Goal: Task Accomplishment & Management: Use online tool/utility

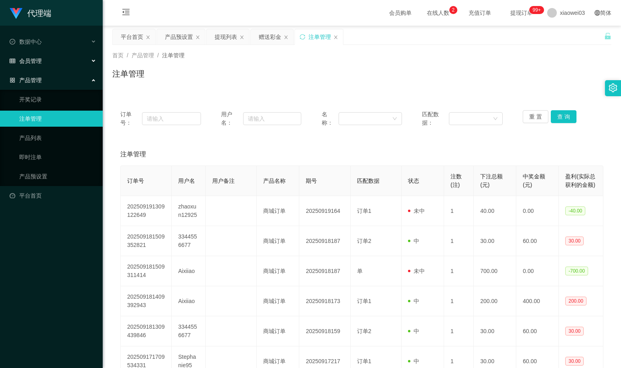
click at [38, 64] on span "会员管理" at bounding box center [26, 61] width 32 height 6
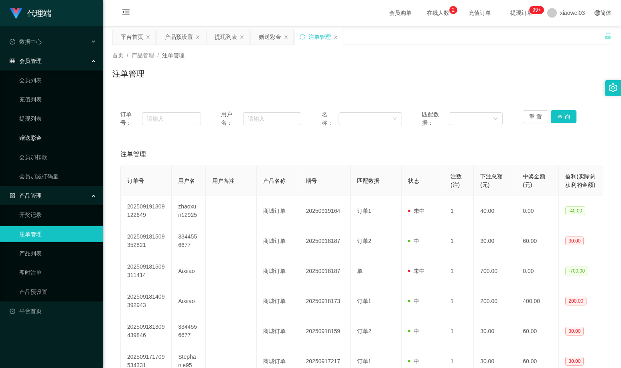
click at [36, 140] on link "赠送彩金" at bounding box center [57, 138] width 77 height 16
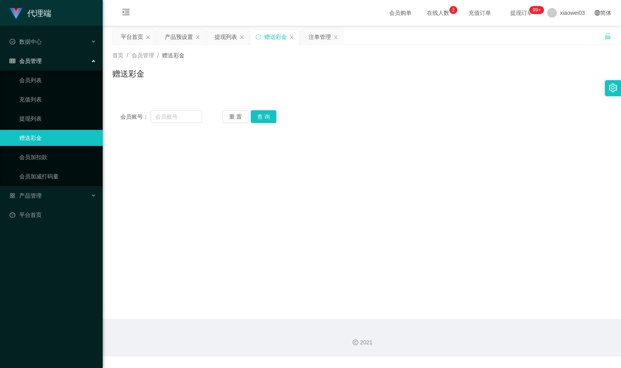
click at [447, 300] on main "关闭左侧 关闭右侧 关闭其它 刷新页面 平台首页 产品预设置 提现列表 赠送彩金 注单管理 首页 / 会员管理 / 赠送彩金 / 赠送彩金 会员账号： 重 置…" at bounding box center [362, 173] width 518 height 294
click at [187, 120] on input "text" at bounding box center [176, 116] width 52 height 13
paste input "kinky"
type input "kinky"
click at [263, 119] on button "查 询" at bounding box center [264, 116] width 26 height 13
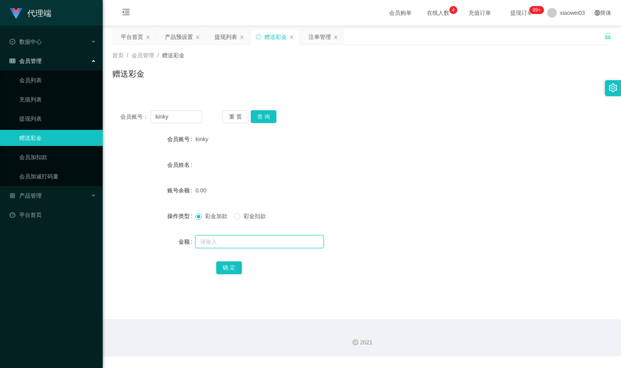
click at [214, 242] on input "text" at bounding box center [259, 241] width 128 height 13
type input "30"
click at [232, 268] on button "确 定" at bounding box center [229, 268] width 26 height 13
click at [287, 92] on div "首页 / 会员管理 / 赠送彩金 / 赠送彩金" at bounding box center [362, 69] width 518 height 48
click at [22, 198] on span "产品管理" at bounding box center [26, 196] width 32 height 6
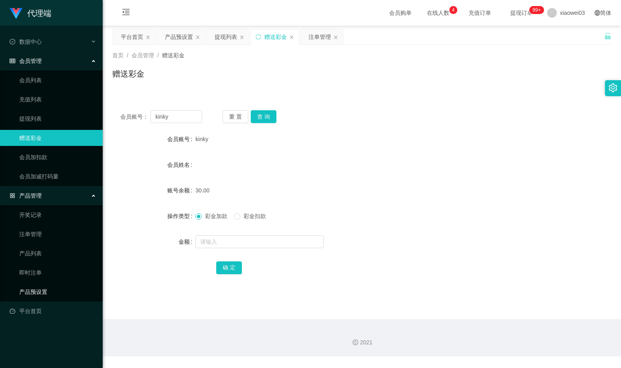
click at [42, 295] on link "产品预设置" at bounding box center [57, 292] width 77 height 16
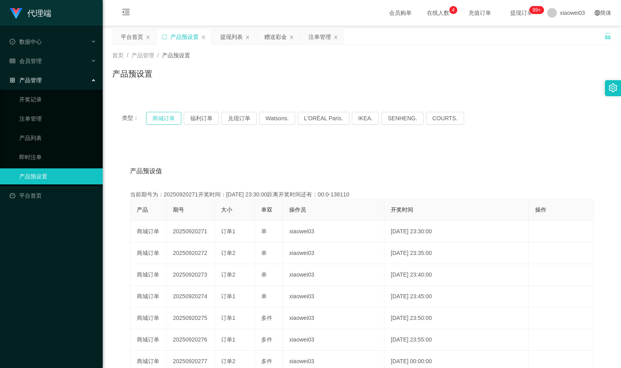
click at [164, 120] on button "商城订单" at bounding box center [163, 118] width 35 height 13
click at [45, 61] on div "会员管理" at bounding box center [51, 61] width 103 height 16
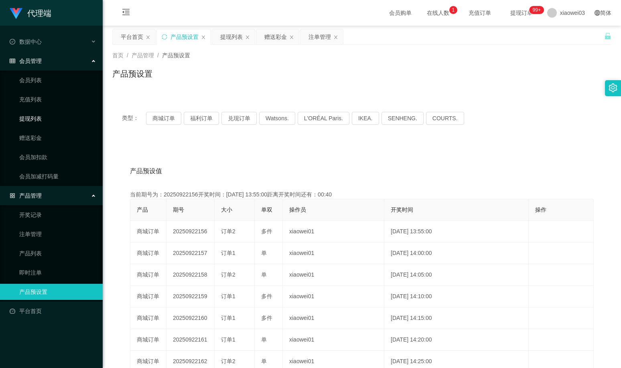
click at [38, 119] on link "提现列表" at bounding box center [57, 119] width 77 height 16
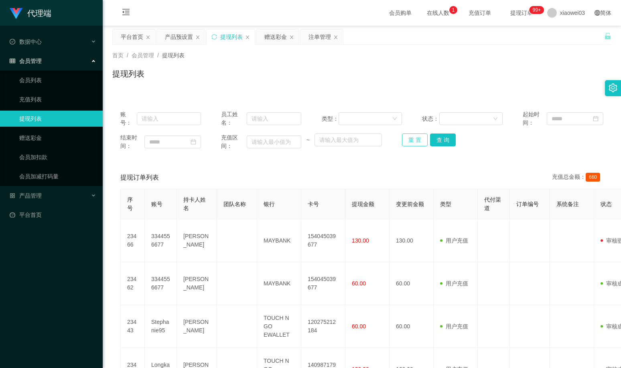
click at [406, 143] on button "重 置" at bounding box center [415, 140] width 26 height 13
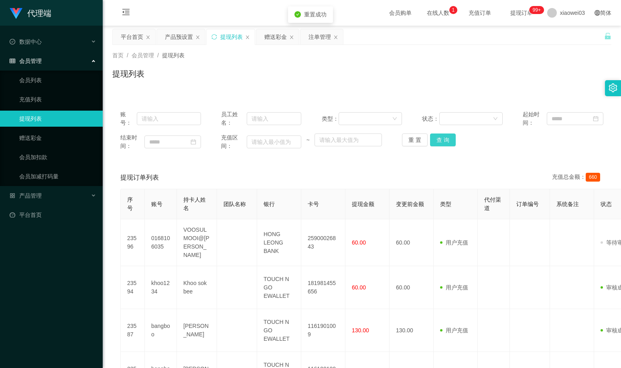
click at [438, 139] on button "查 询" at bounding box center [443, 140] width 26 height 13
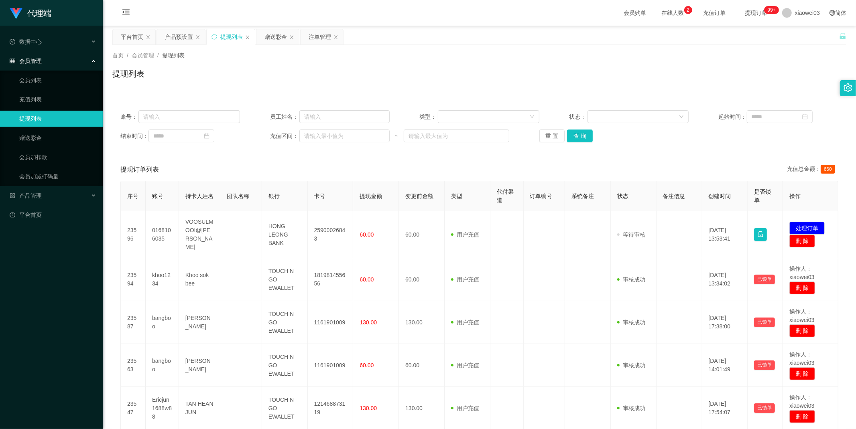
drag, startPoint x: 395, startPoint y: 60, endPoint x: 294, endPoint y: 83, distance: 103.6
click at [294, 83] on div "提现列表" at bounding box center [479, 77] width 734 height 18
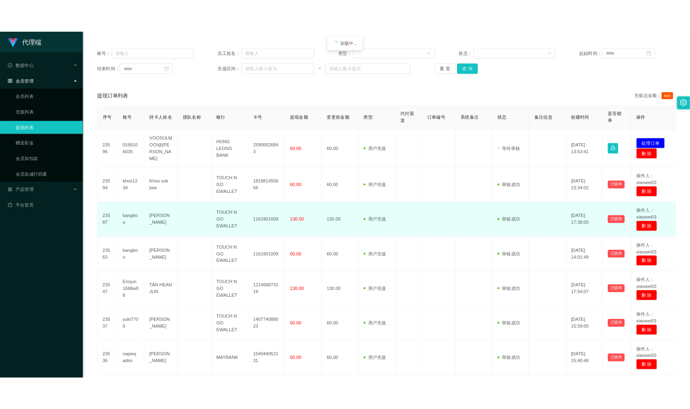
scroll to position [89, 0]
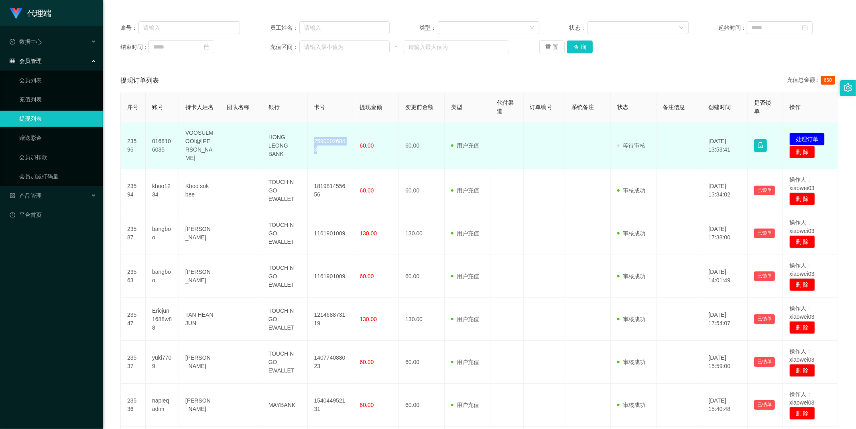
drag, startPoint x: 313, startPoint y: 137, endPoint x: 323, endPoint y: 146, distance: 13.9
click at [323, 146] on td "25900026843" at bounding box center [331, 145] width 46 height 47
copy td "25900026843"
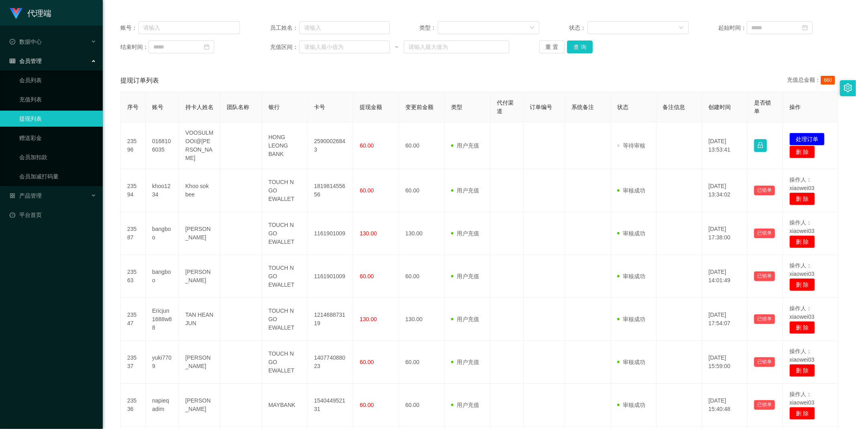
click at [476, 69] on div "账号： 员工姓名： 类型： 状态： 起始时间： 结束时间： 充值区间： ~ 重 置 查 询 提现订单列表 充值总金额： 660 序号 账号 持卡人姓名 团队名…" at bounding box center [479, 297] width 734 height 568
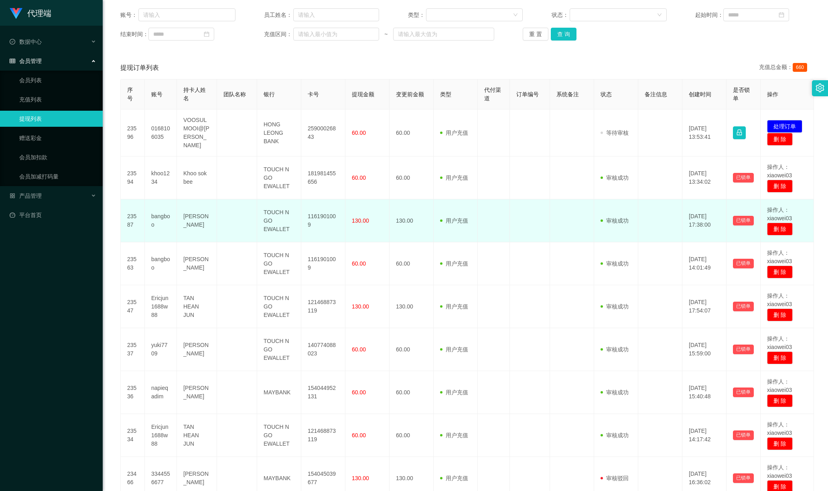
scroll to position [210, 0]
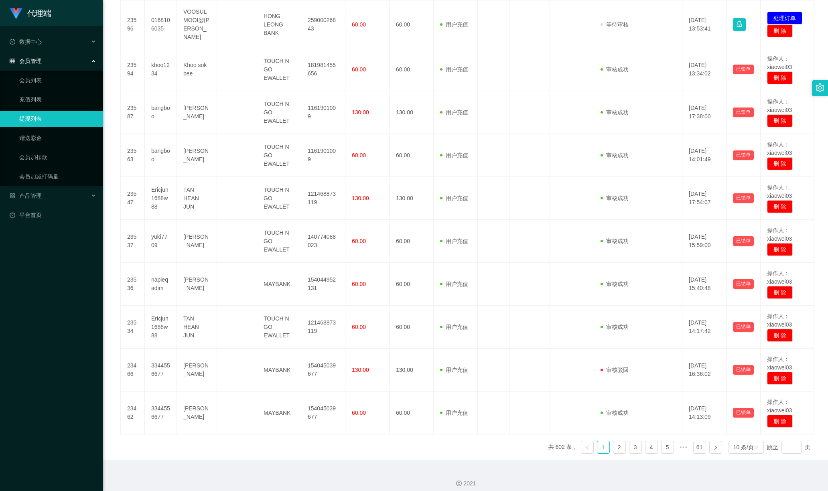
click at [557, 368] on div "2021" at bounding box center [465, 478] width 725 height 37
click at [41, 193] on span "产品管理" at bounding box center [26, 196] width 32 height 6
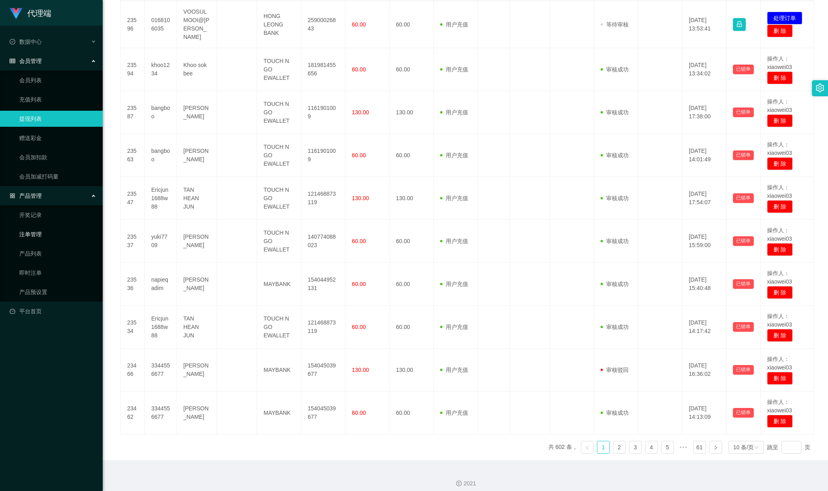
click at [40, 236] on link "注单管理" at bounding box center [57, 234] width 77 height 16
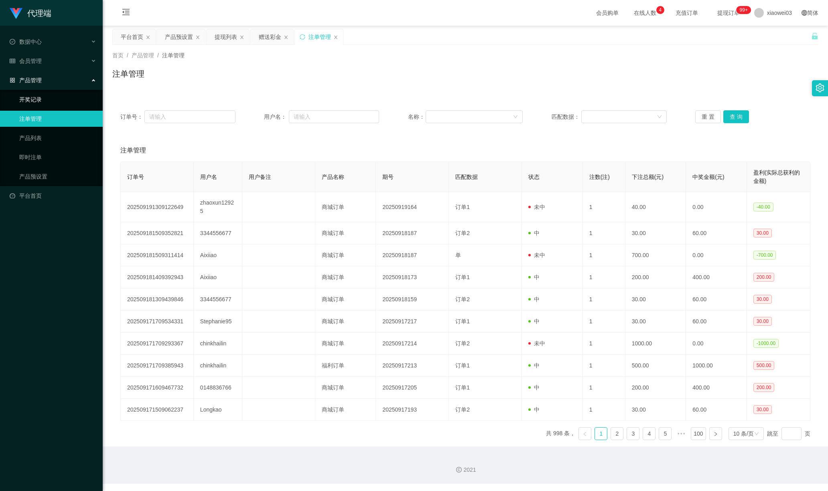
click at [37, 93] on link "开奖记录" at bounding box center [57, 99] width 77 height 16
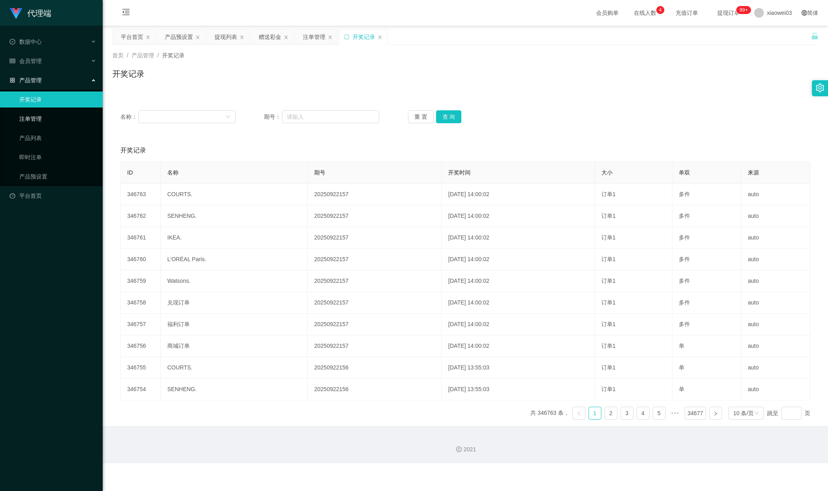
click at [38, 117] on link "注单管理" at bounding box center [57, 119] width 77 height 16
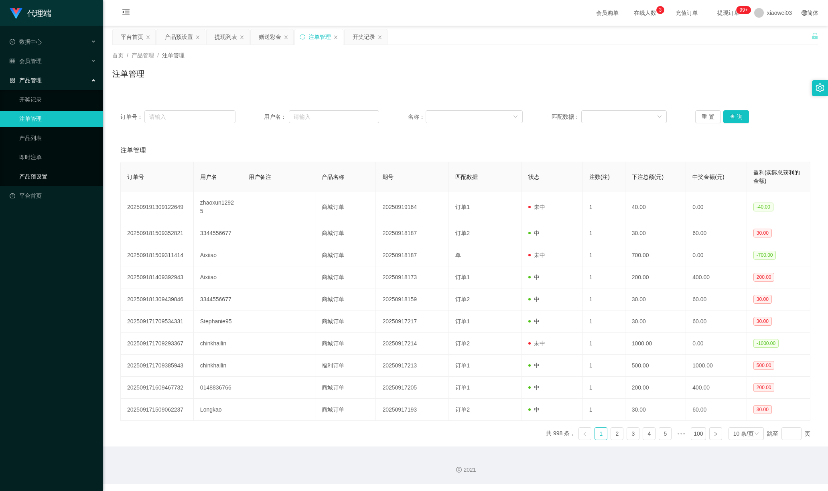
click at [53, 168] on link "产品预设置" at bounding box center [57, 176] width 77 height 16
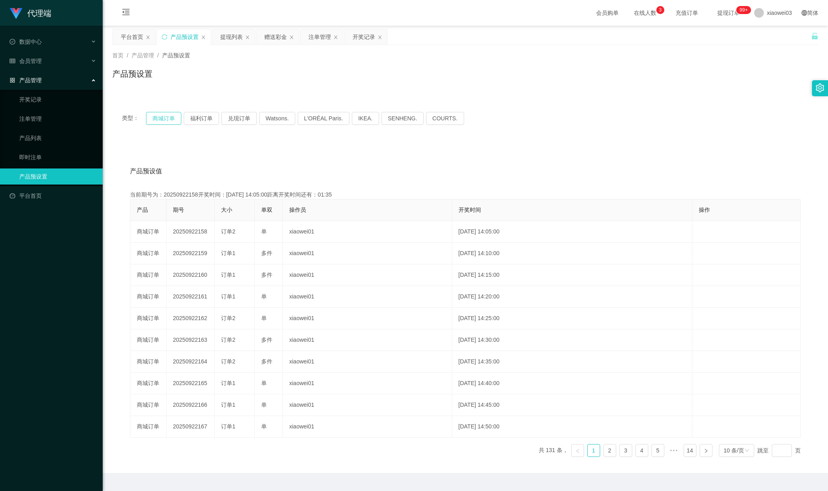
click at [157, 116] on button "商城订单" at bounding box center [163, 118] width 35 height 13
click at [34, 118] on link "注单管理" at bounding box center [57, 119] width 77 height 16
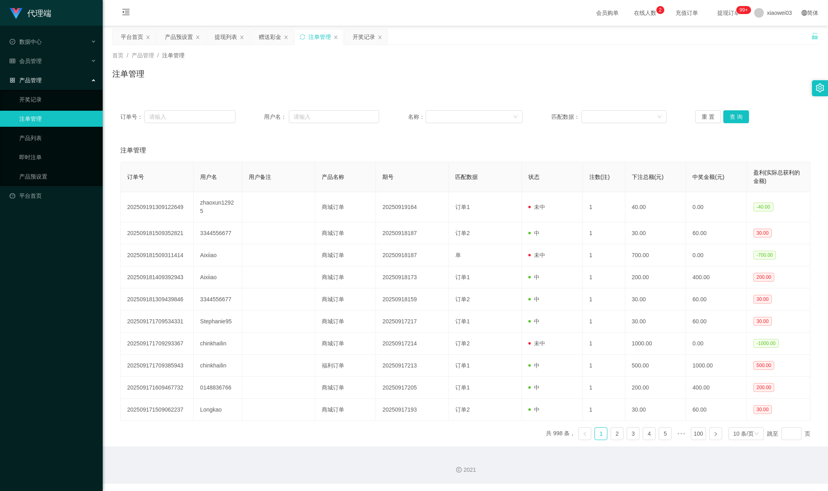
click at [34, 104] on ul "开奖记录 注单管理 产品列表 即时注单 产品预设置" at bounding box center [51, 138] width 103 height 96
click at [36, 95] on link "开奖记录" at bounding box center [57, 99] width 77 height 16
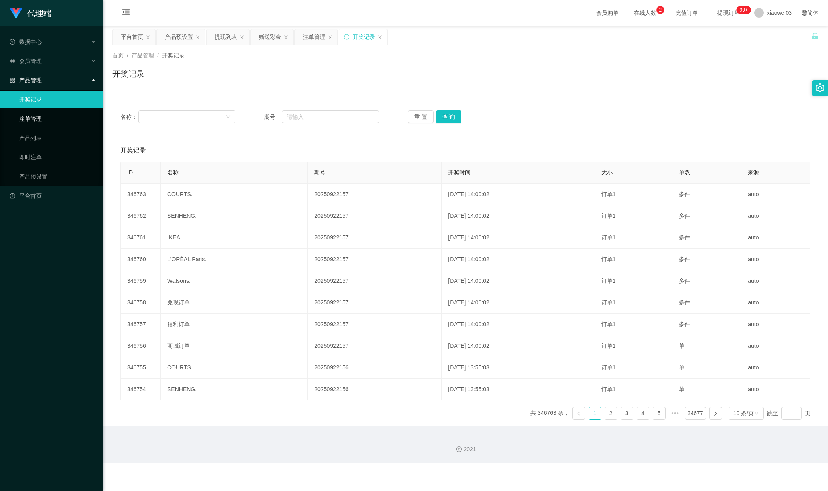
click at [29, 113] on link "注单管理" at bounding box center [57, 119] width 77 height 16
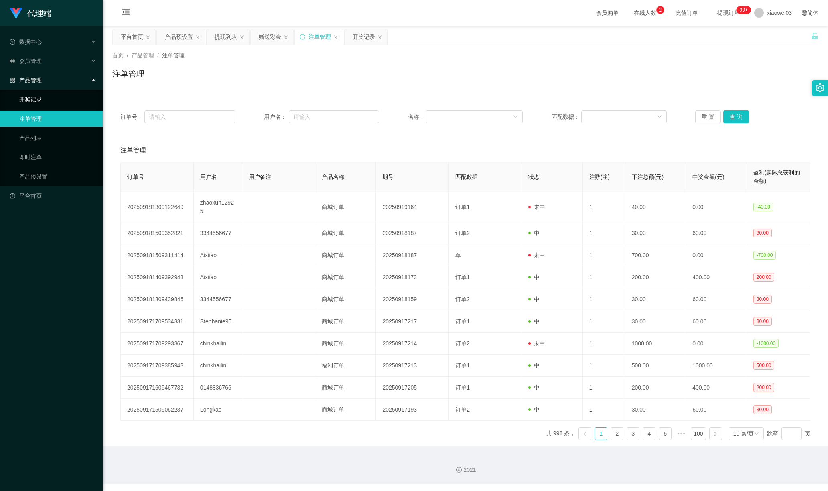
click at [37, 94] on link "开奖记录" at bounding box center [57, 99] width 77 height 16
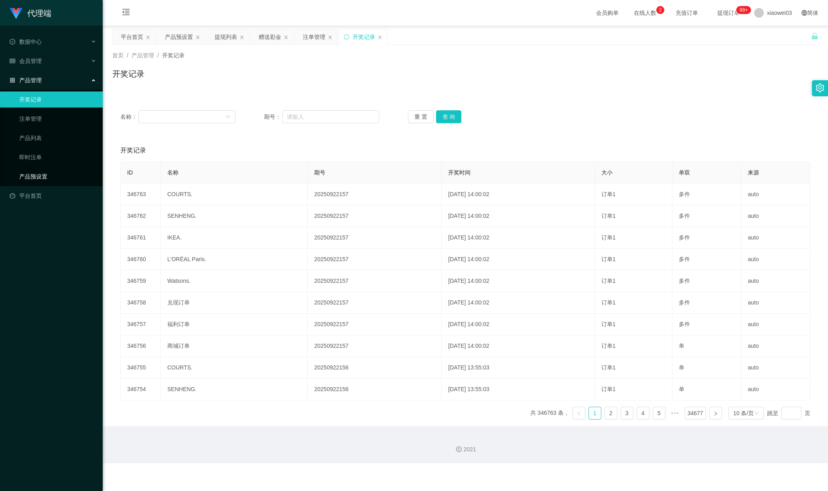
click at [30, 169] on link "产品预设置" at bounding box center [57, 176] width 77 height 16
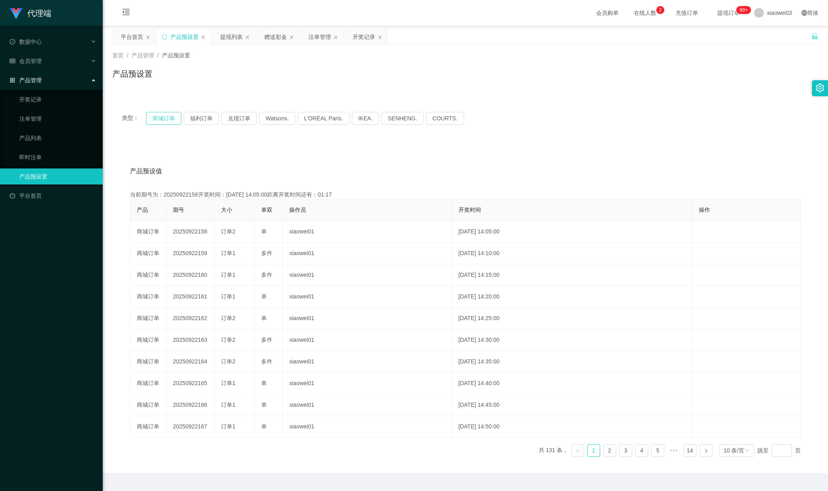
click at [167, 116] on button "商城订单" at bounding box center [163, 118] width 35 height 13
click at [56, 281] on div "代理端 数据中心 会员管理 会员列表 充值列表 提现列表 赠送彩金 会员加扣款 会员加减打码量 产品管理 开奖记录 注单管理 产品列表 即时注单 产品预设置 …" at bounding box center [51, 245] width 103 height 491
click at [161, 118] on button "商城订单" at bounding box center [163, 118] width 35 height 13
click at [39, 60] on span "会员管理" at bounding box center [26, 61] width 32 height 6
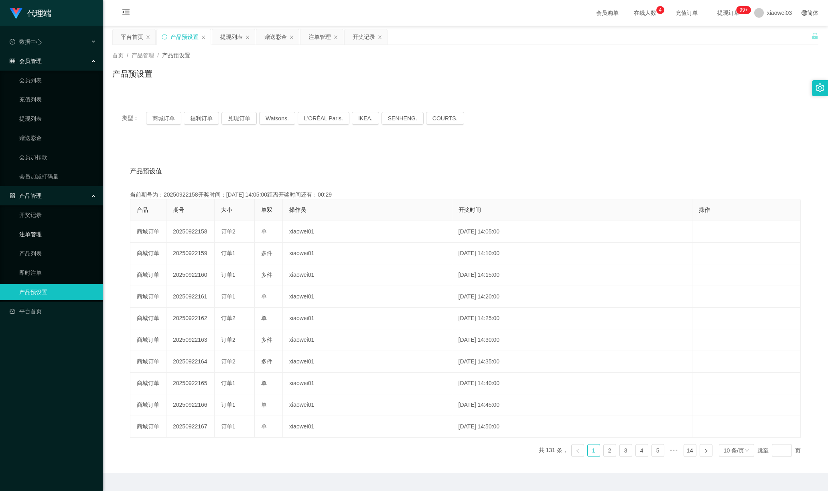
click at [42, 234] on link "注单管理" at bounding box center [57, 234] width 77 height 16
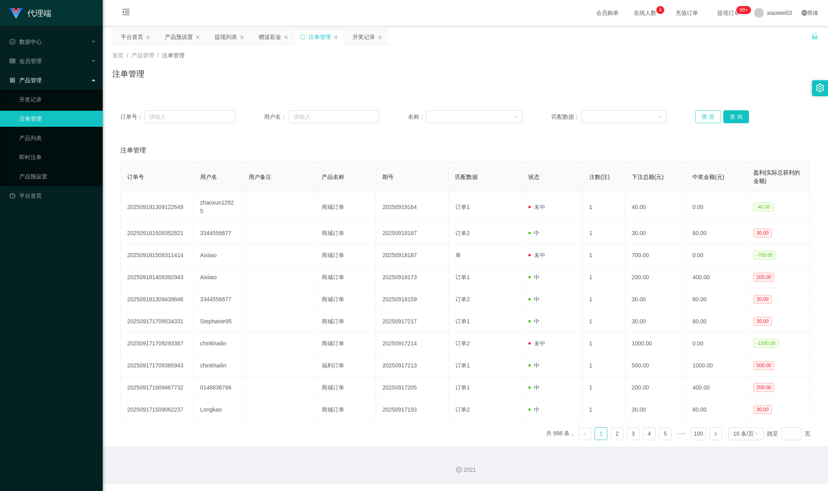
click at [620, 120] on button "重 置" at bounding box center [708, 116] width 26 height 13
click at [620, 118] on button "查 询" at bounding box center [736, 116] width 26 height 13
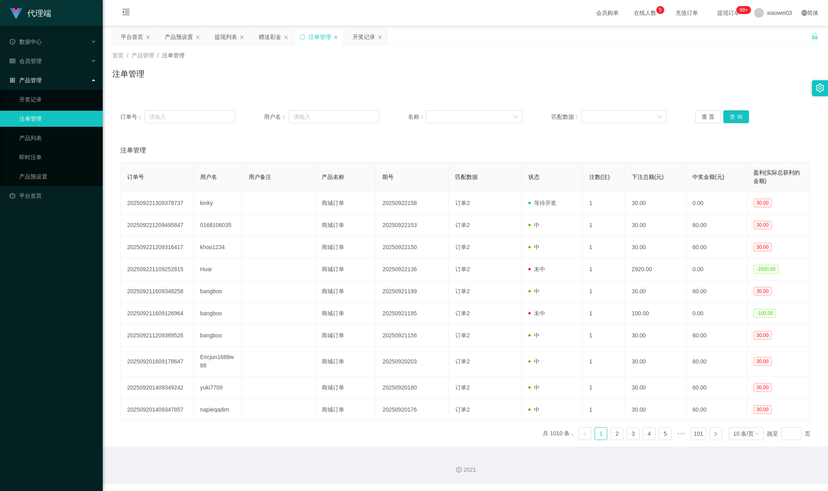
click at [620, 71] on div "注单管理" at bounding box center [465, 77] width 706 height 18
click at [55, 173] on link "产品预设置" at bounding box center [57, 176] width 77 height 16
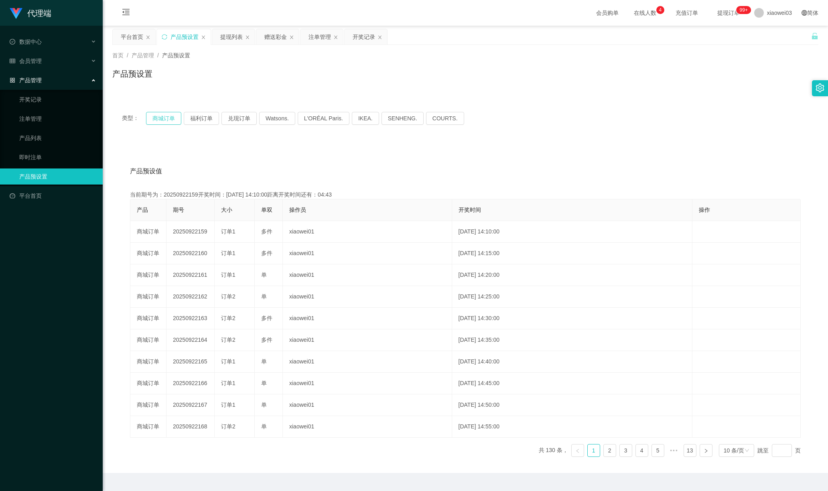
click at [161, 119] on button "商城订单" at bounding box center [163, 118] width 35 height 13
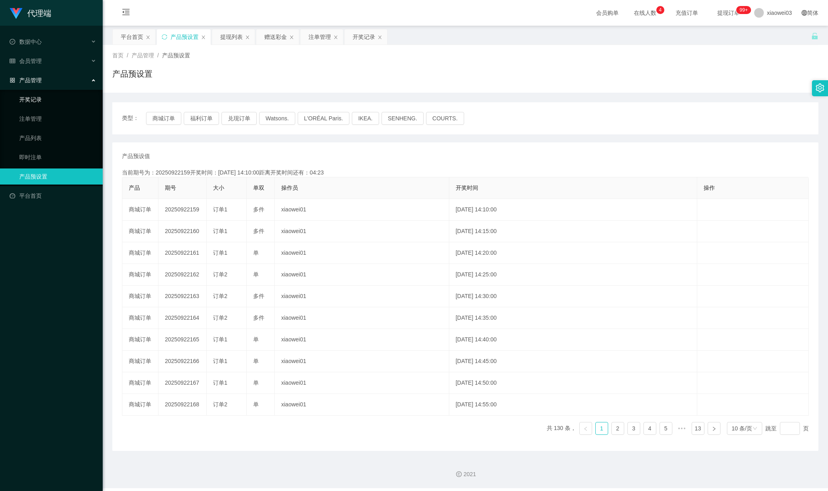
click at [45, 95] on link "开奖记录" at bounding box center [57, 99] width 77 height 16
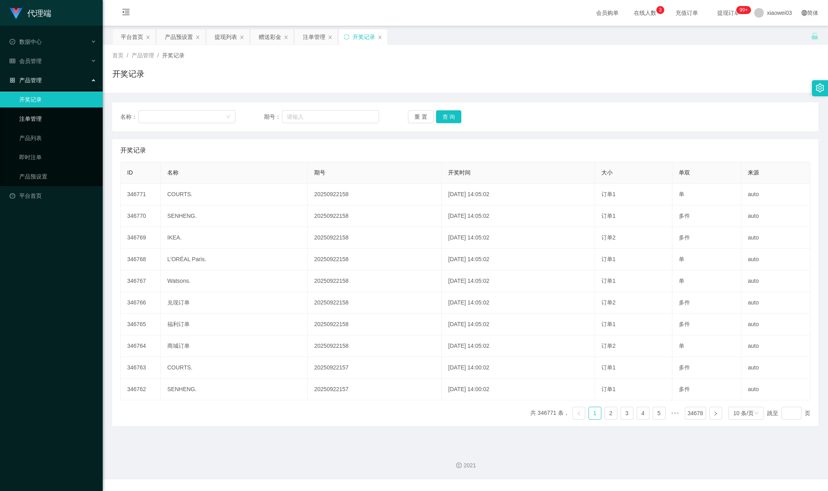
click at [39, 111] on link "注单管理" at bounding box center [57, 119] width 77 height 16
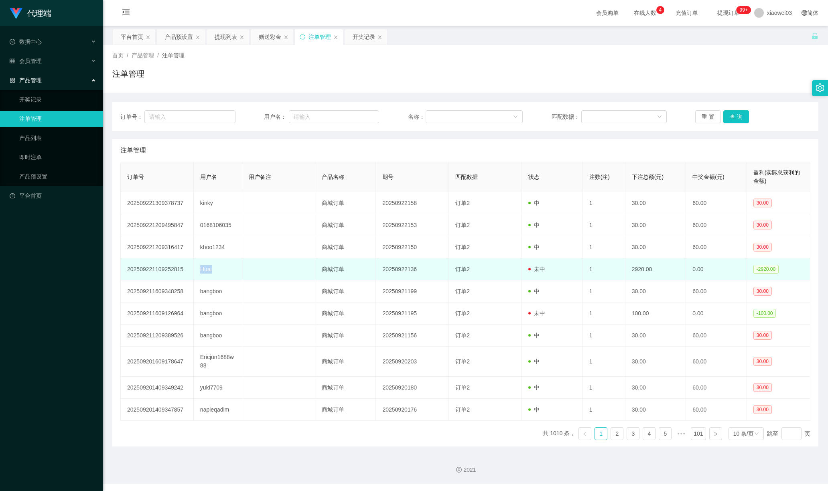
drag, startPoint x: 198, startPoint y: 271, endPoint x: 213, endPoint y: 271, distance: 14.8
click at [213, 271] on td "Huai" at bounding box center [218, 269] width 49 height 22
click at [192, 272] on td "202509221109252815" at bounding box center [157, 269] width 73 height 22
drag, startPoint x: 199, startPoint y: 272, endPoint x: 213, endPoint y: 272, distance: 13.2
click at [212, 272] on td "Huai" at bounding box center [218, 269] width 49 height 22
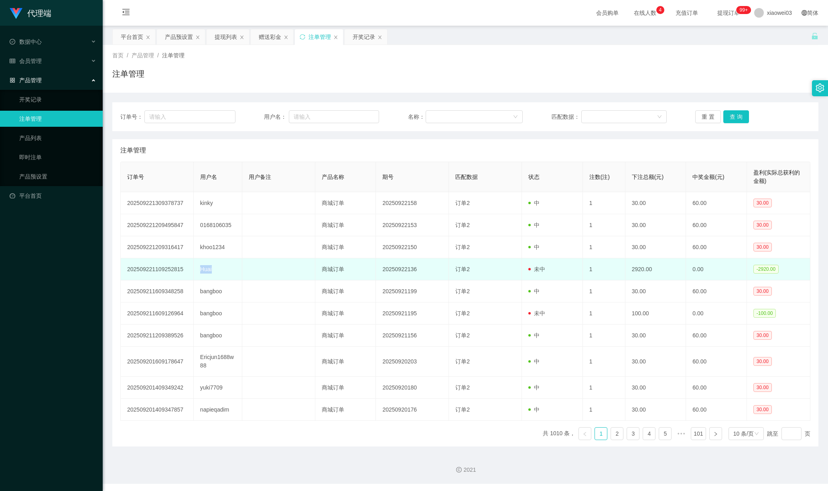
click at [213, 272] on td "Huai" at bounding box center [218, 269] width 49 height 22
drag, startPoint x: 199, startPoint y: 272, endPoint x: 214, endPoint y: 272, distance: 15.2
click at [214, 272] on td "Huai" at bounding box center [218, 269] width 49 height 22
copy td "Huai"
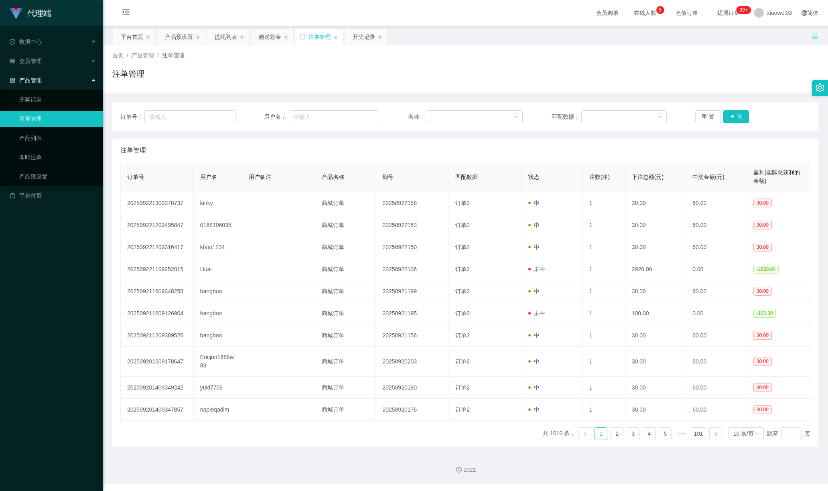
click at [360, 75] on div "注单管理" at bounding box center [465, 77] width 706 height 18
click at [28, 63] on span "会员管理" at bounding box center [26, 61] width 32 height 6
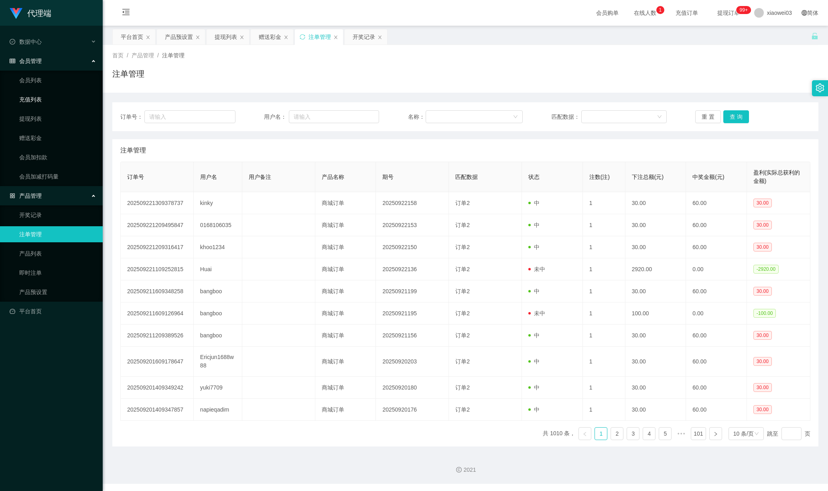
click at [39, 96] on link "充值列表" at bounding box center [57, 99] width 77 height 16
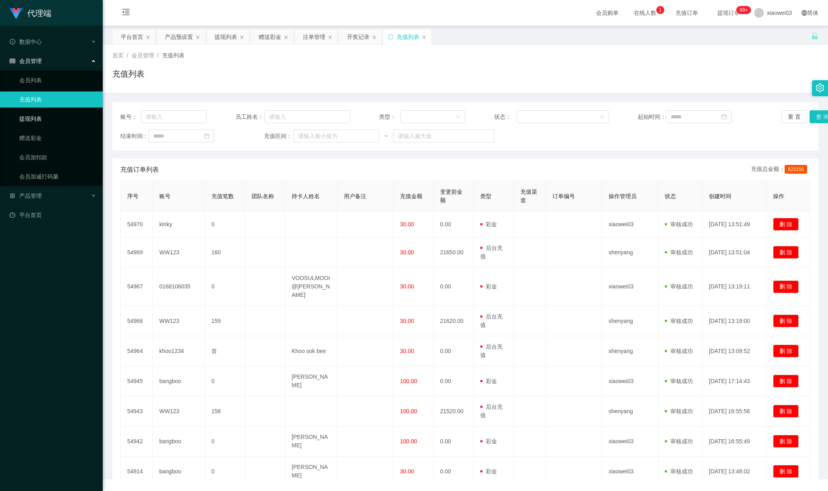
click at [39, 111] on link "提现列表" at bounding box center [57, 119] width 77 height 16
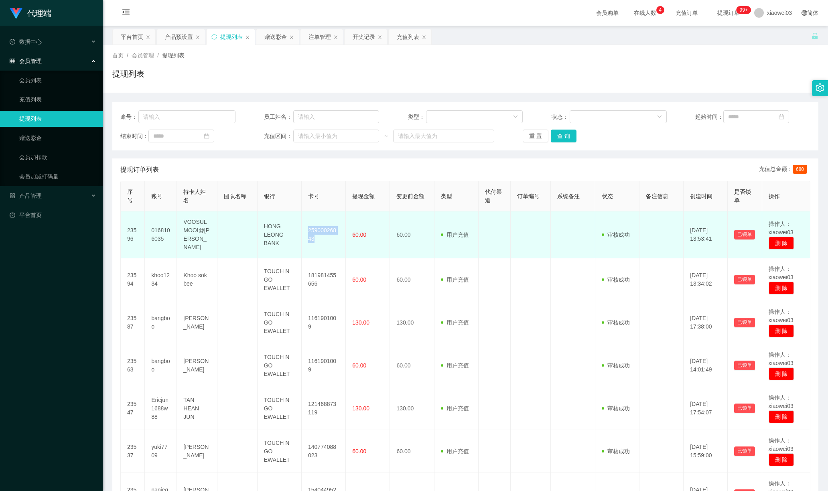
drag, startPoint x: 302, startPoint y: 229, endPoint x: 320, endPoint y: 237, distance: 19.4
click at [320, 237] on td "25900026843" at bounding box center [324, 234] width 44 height 47
copy td "25900026843"
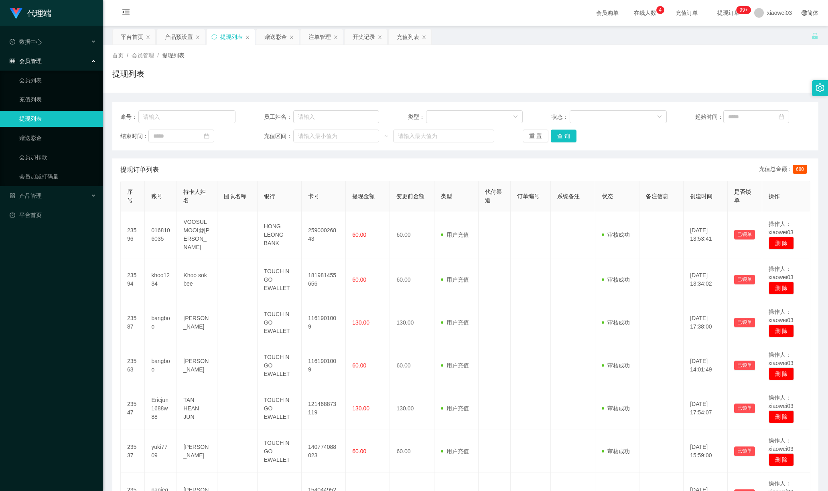
click at [790, 62] on div "首页 / 会员管理 / 提现列表 / 提现列表" at bounding box center [465, 68] width 706 height 35
click at [527, 138] on button "重 置" at bounding box center [536, 136] width 26 height 13
click at [559, 135] on button "查 询" at bounding box center [564, 136] width 26 height 13
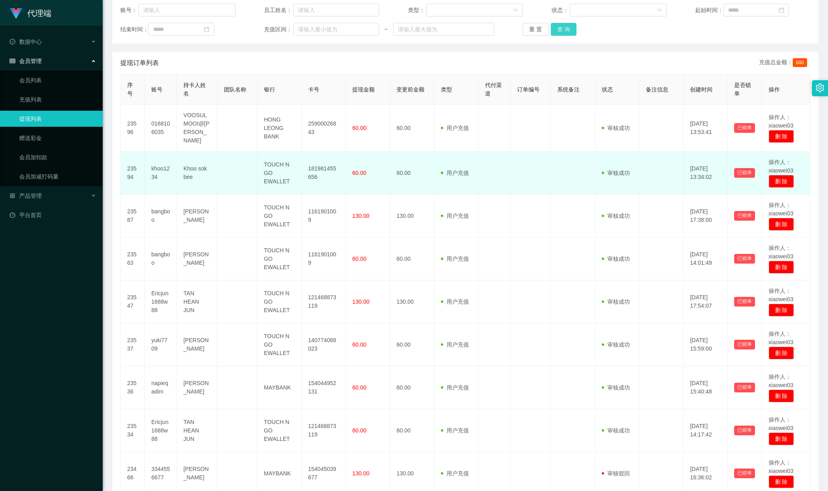
scroll to position [53, 0]
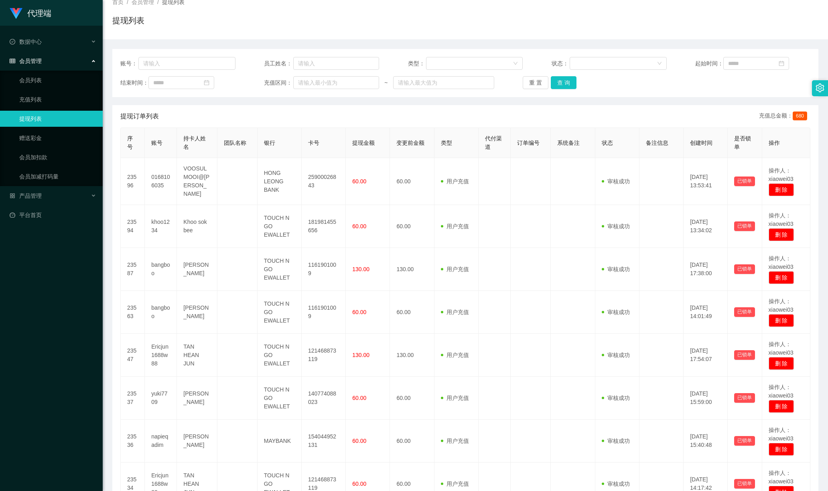
click at [527, 22] on div "提现列表" at bounding box center [465, 23] width 706 height 18
click at [706, 10] on div "首页 / 会员管理 / 提现列表 / 提现列表" at bounding box center [465, 15] width 706 height 35
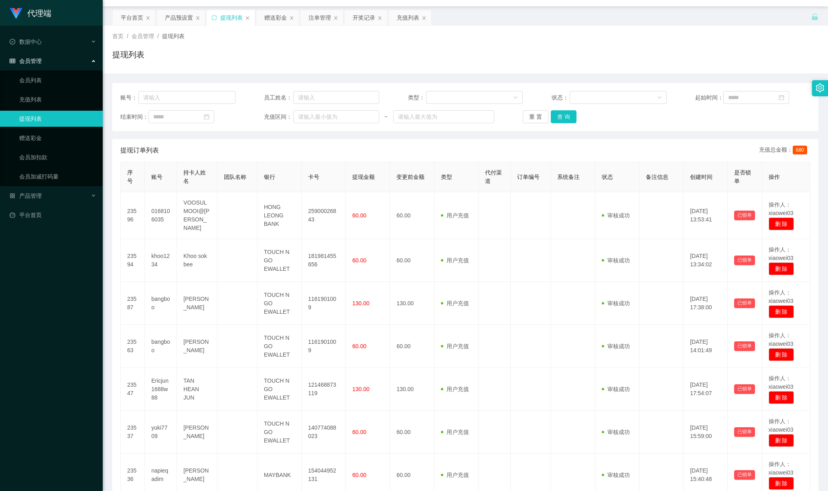
scroll to position [0, 0]
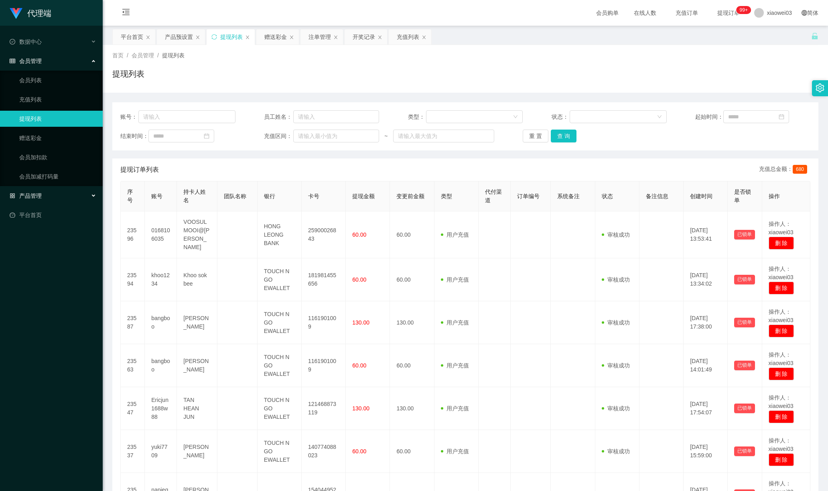
click at [44, 193] on div "产品管理" at bounding box center [51, 196] width 103 height 16
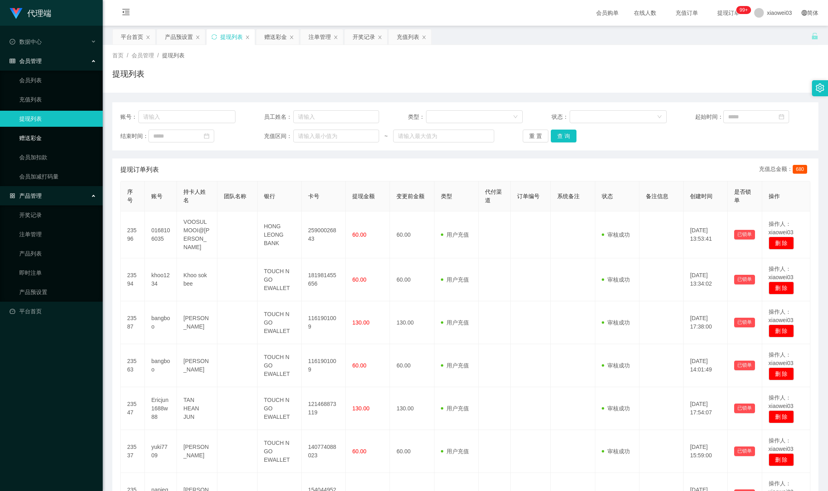
click at [31, 136] on link "赠送彩金" at bounding box center [57, 138] width 77 height 16
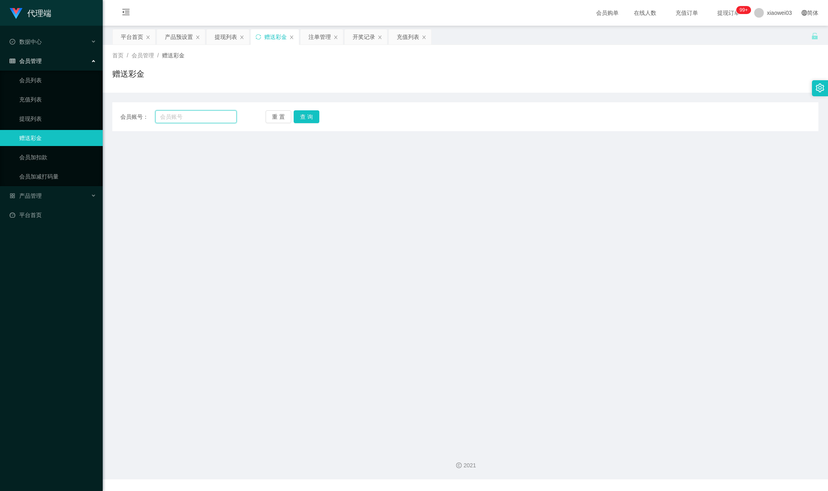
click at [201, 117] on input "text" at bounding box center [195, 116] width 81 height 13
click at [142, 223] on main "关闭左侧 关闭右侧 关闭其它 刷新页面 平台首页 产品预设置 提现列表 赠送彩金 注单管理 开奖记录 充值列表 首页 / 会员管理 / 赠送彩金 / 赠送彩金…" at bounding box center [465, 234] width 725 height 416
click at [195, 118] on input "text" at bounding box center [195, 116] width 81 height 13
paste input "Dexdex"
type input "Dexdex"
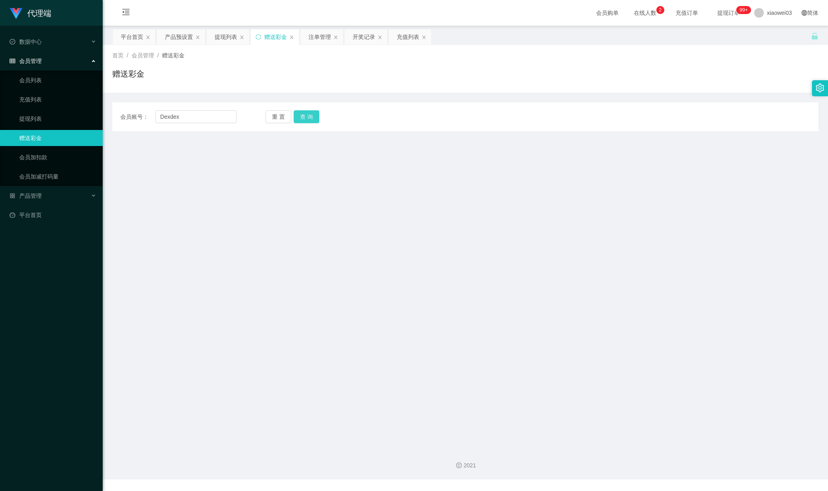
click at [308, 117] on button "查 询" at bounding box center [307, 116] width 26 height 13
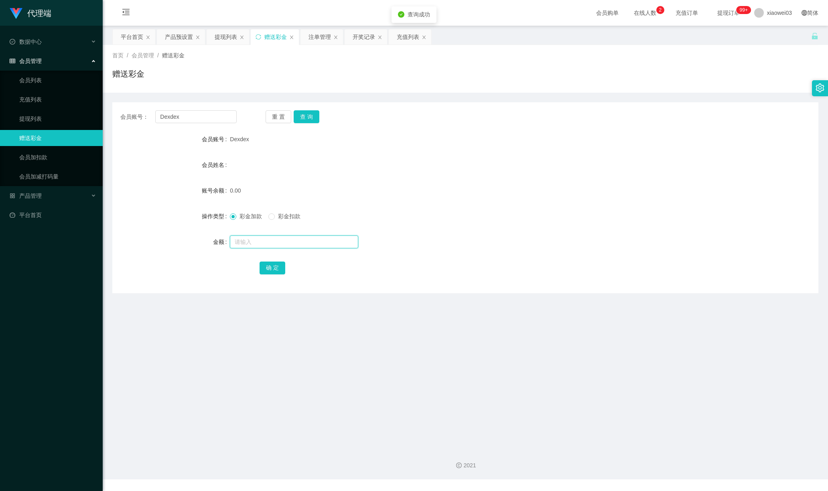
click at [255, 242] on input "text" at bounding box center [294, 241] width 128 height 13
type input "30"
click at [276, 271] on button "确 定" at bounding box center [273, 268] width 26 height 13
click at [150, 373] on main "关闭左侧 关闭右侧 关闭其它 刷新页面 平台首页 产品预设置 提现列表 赠送彩金 注单管理 开奖记录 充值列表 首页 / 会员管理 / 赠送彩金 / 赠送彩金…" at bounding box center [465, 234] width 725 height 416
